Goal: Information Seeking & Learning: Learn about a topic

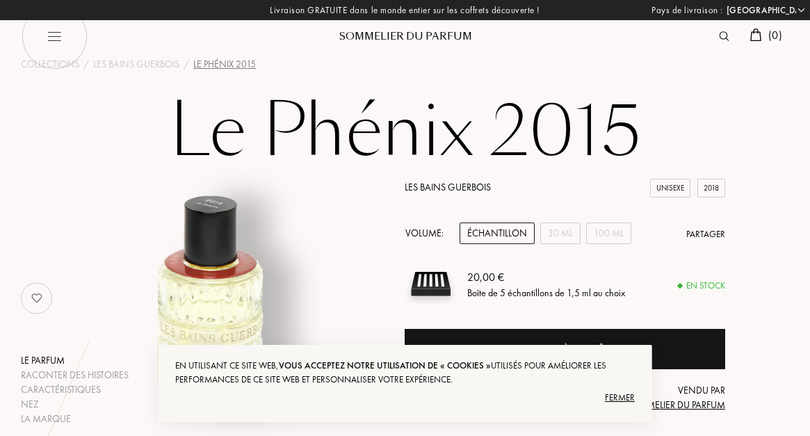
select select "FR"
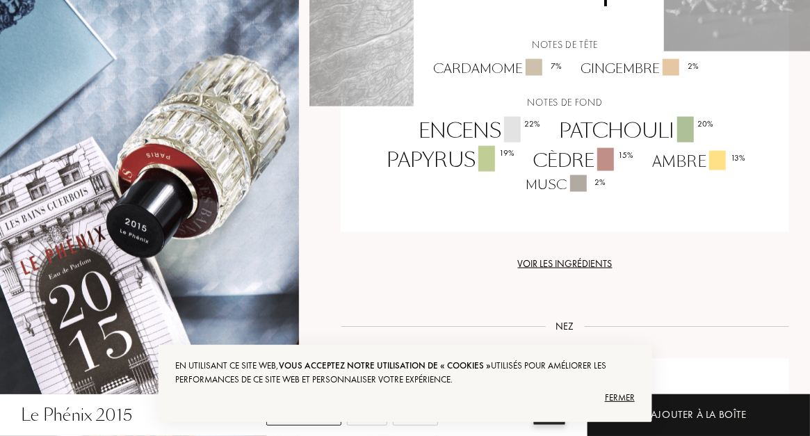
scroll to position [1042, 0]
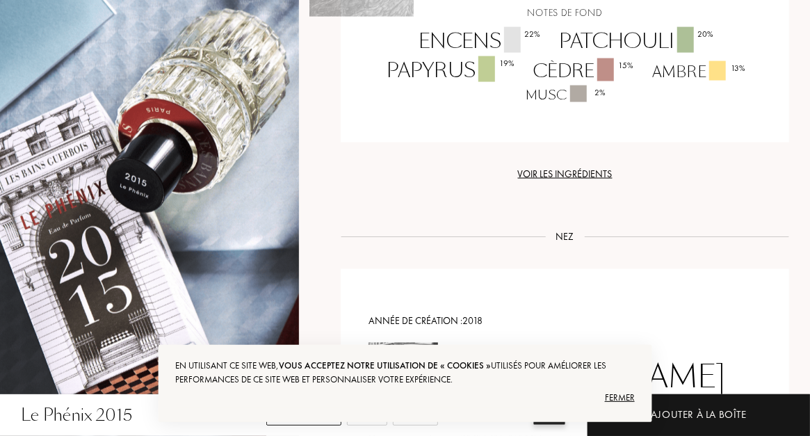
click at [202, 166] on div at bounding box center [175, 273] width 309 height 636
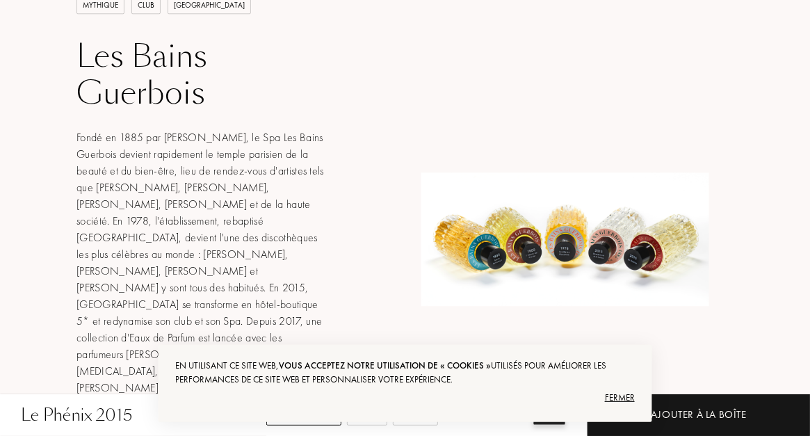
scroll to position [1807, 0]
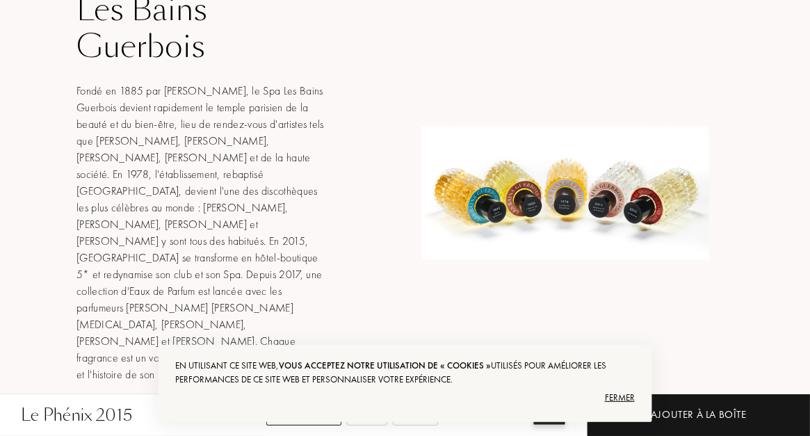
click at [522, 163] on img at bounding box center [565, 192] width 288 height 133
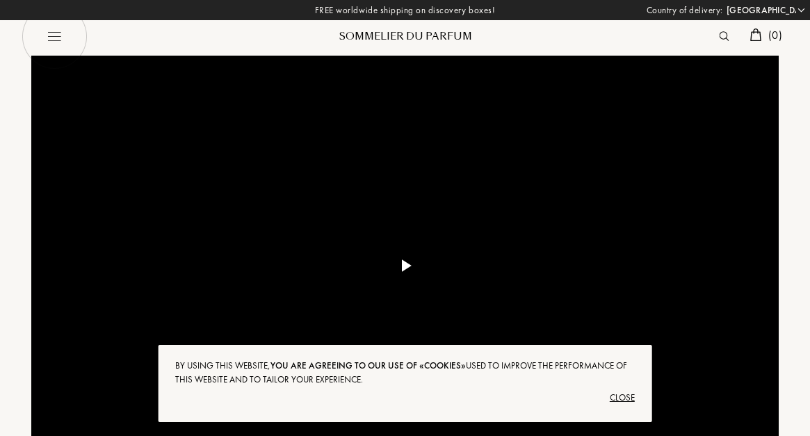
select select "FR"
